Goal: Task Accomplishment & Management: Manage account settings

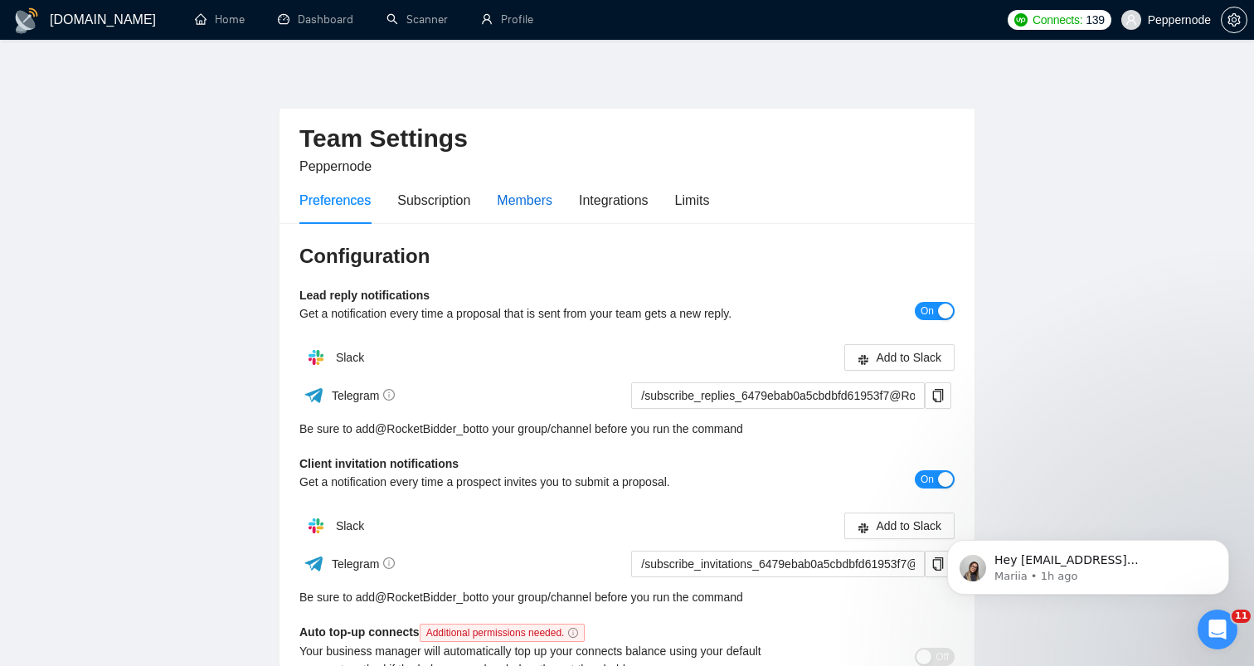
click at [500, 208] on div "Members" at bounding box center [525, 200] width 56 height 21
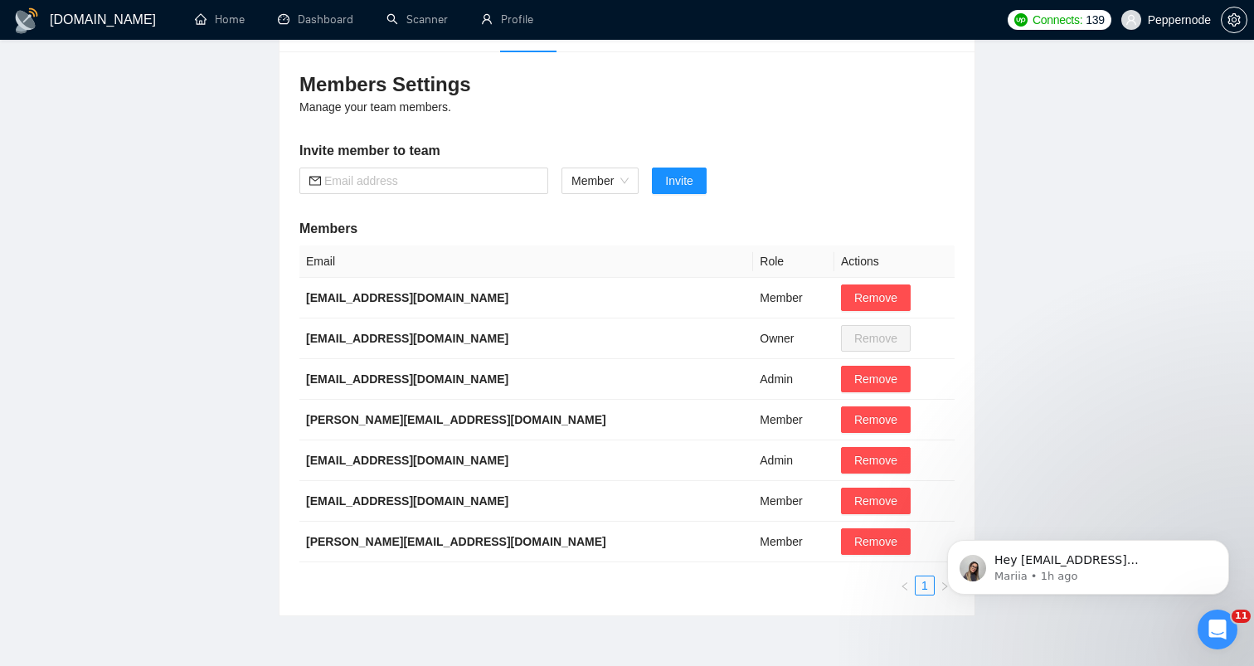
scroll to position [178, 0]
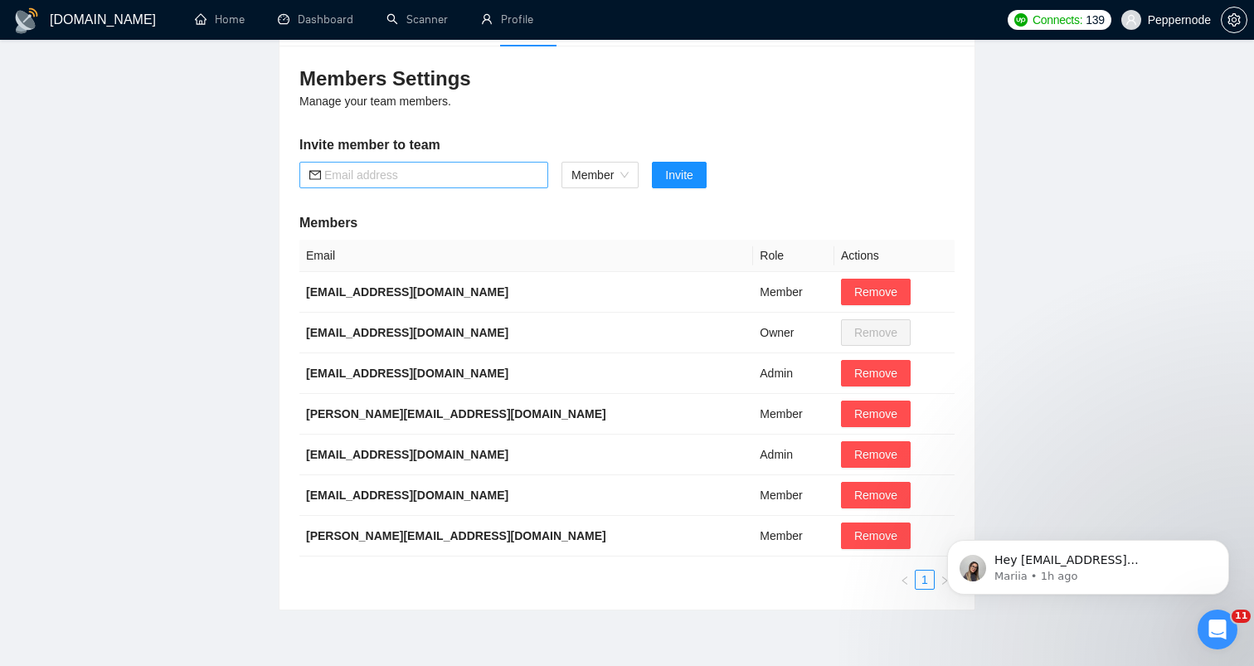
click at [467, 181] on input "text" at bounding box center [431, 175] width 214 height 18
paste input "[EMAIL_ADDRESS][DOMAIN_NAME]"
click at [617, 173] on span "Member" at bounding box center [600, 175] width 57 height 25
type input "[EMAIL_ADDRESS][DOMAIN_NAME]"
click at [617, 173] on span "Member" at bounding box center [600, 175] width 57 height 25
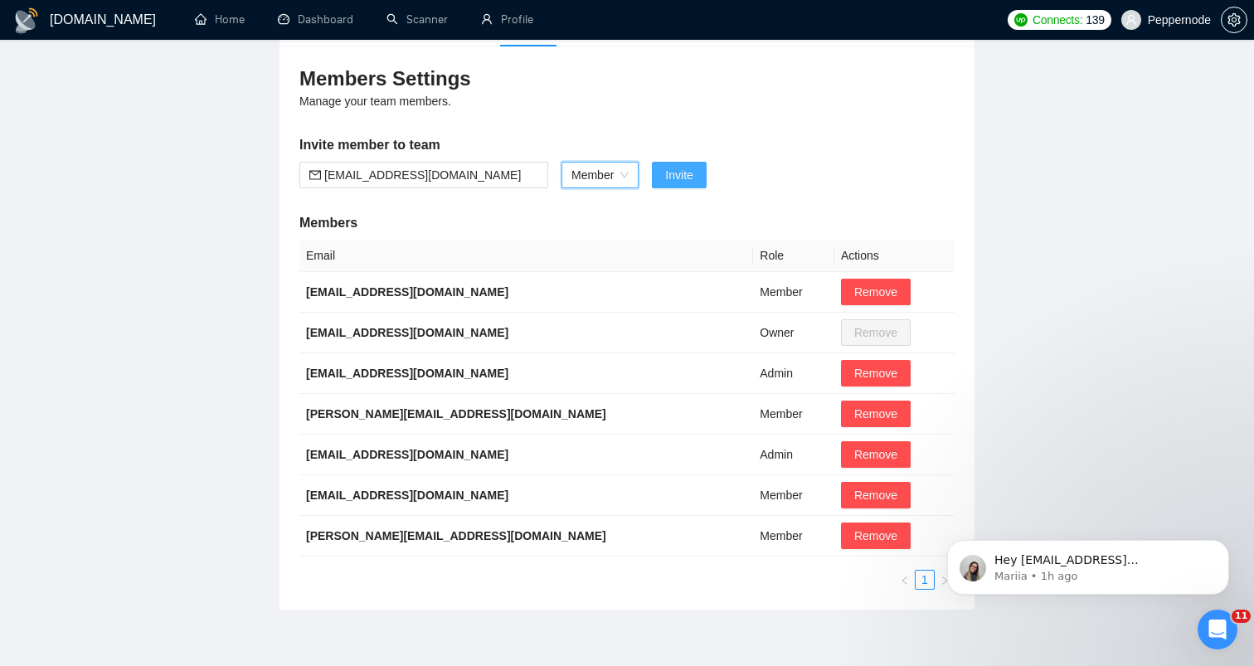
click at [674, 173] on span "Invite" at bounding box center [678, 175] width 27 height 18
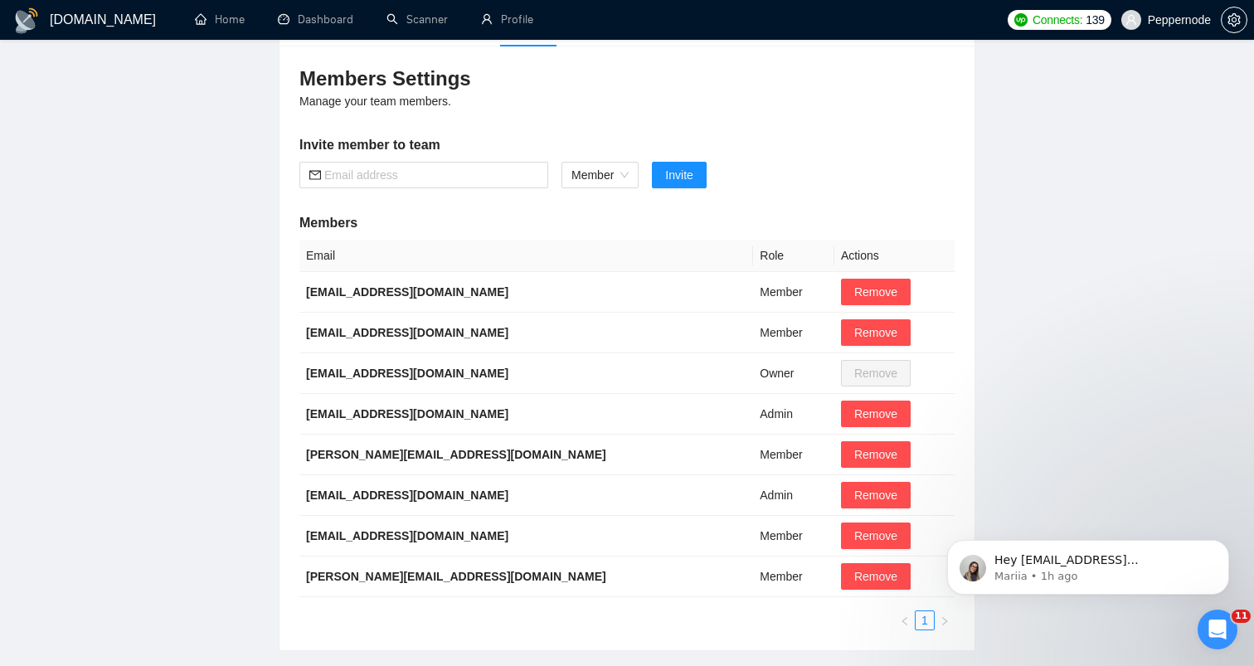
click at [1103, 187] on main "Team Settings Peppernode Preferences Subscription Members Integrations Limits M…" at bounding box center [627, 270] width 1201 height 762
click at [317, 23] on link "Dashboard" at bounding box center [315, 19] width 75 height 14
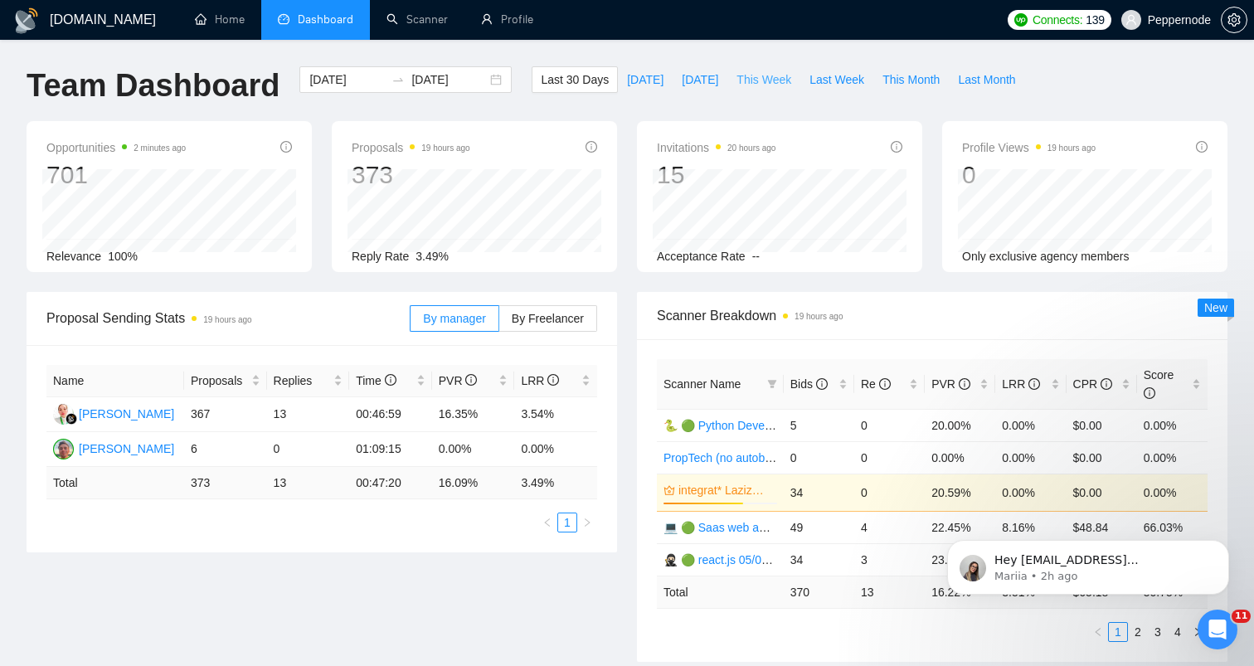
click at [772, 90] on button "This Week" at bounding box center [764, 79] width 73 height 27
type input "[DATE]"
